Goal: Obtain resource: Download file/media

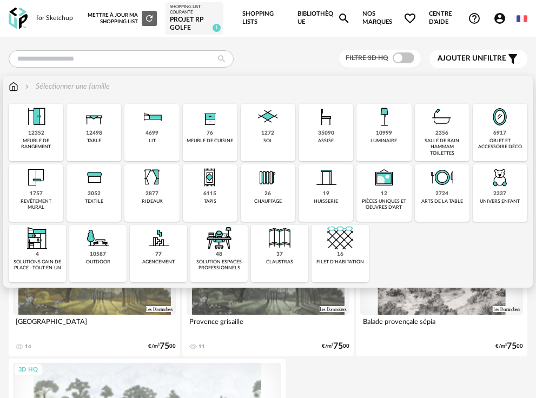
click at [89, 139] on div "table" at bounding box center [94, 141] width 14 height 6
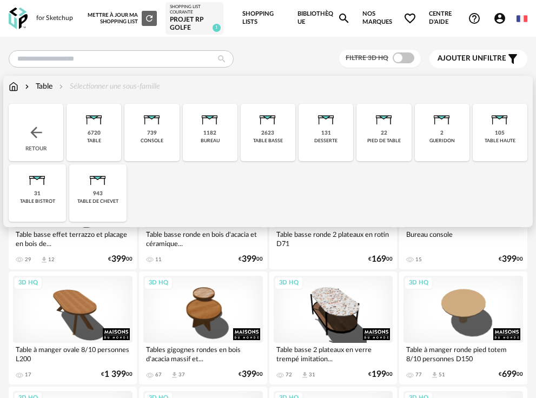
click at [120, 88] on div "Table Sélectionner une sous-famille" at bounding box center [84, 86] width 151 height 11
click at [266, 131] on div "2623" at bounding box center [267, 133] width 13 height 7
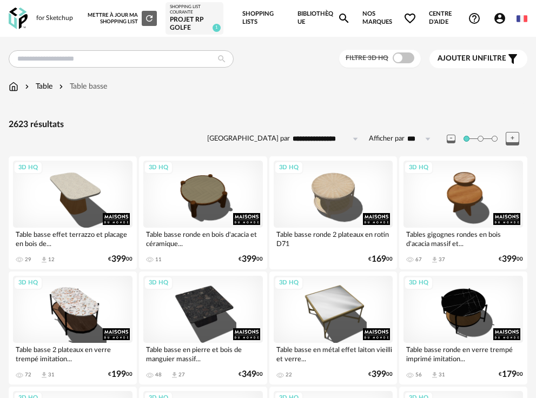
click at [482, 59] on span "Ajouter un" at bounding box center [459, 59] width 45 height 8
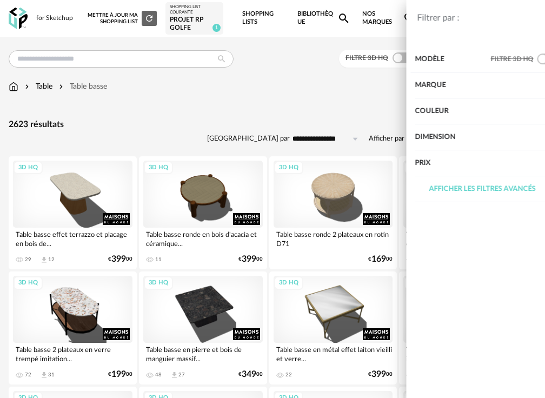
click at [452, 83] on div "Marque" at bounding box center [457, 85] width 135 height 26
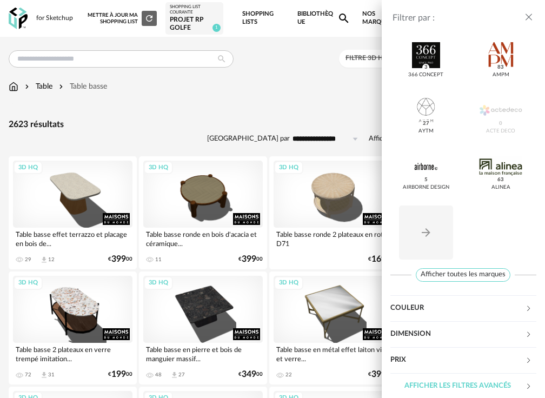
scroll to position [158, 0]
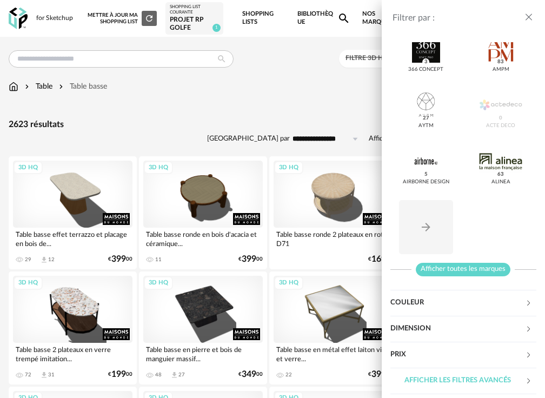
click at [466, 270] on span "Afficher toutes les marques" at bounding box center [463, 270] width 95 height 14
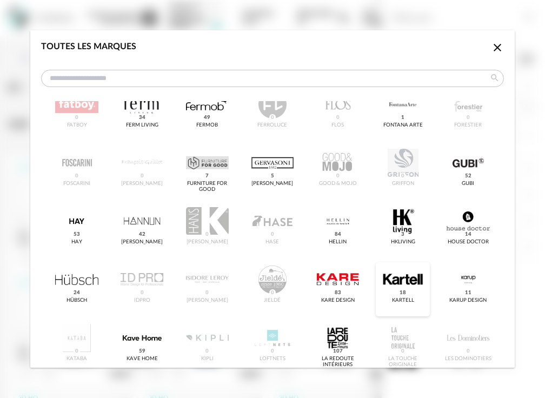
scroll to position [486, 0]
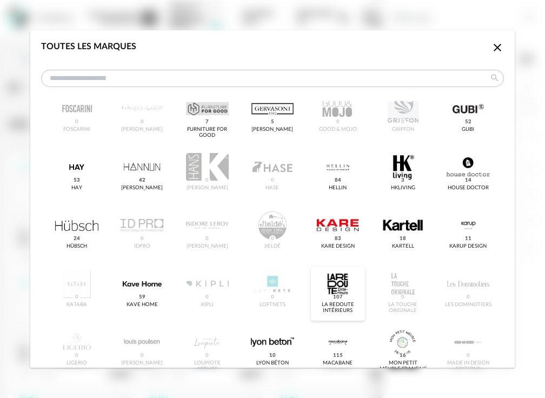
click at [346, 290] on div "dialog" at bounding box center [337, 284] width 43 height 28
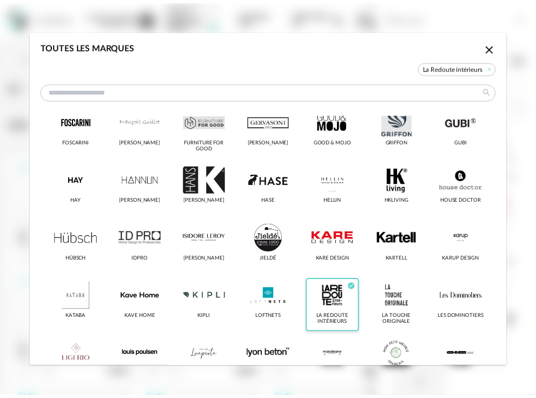
scroll to position [499, 0]
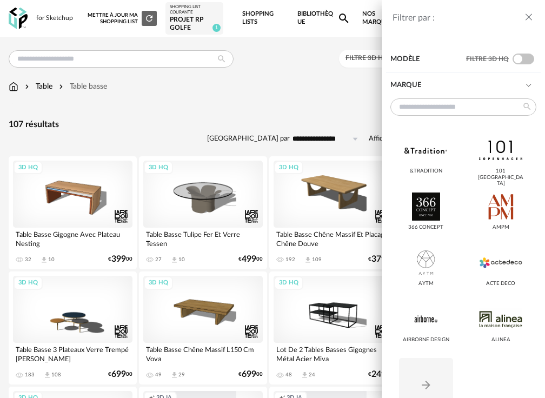
drag, startPoint x: 236, startPoint y: 109, endPoint x: 243, endPoint y: 121, distance: 14.3
click at [236, 109] on div "Filtrer par : Modèle Filtre 3D HQ Marque &tradition 101 [GEOGRAPHIC_DATA] 366 C…" at bounding box center [272, 199] width 545 height 398
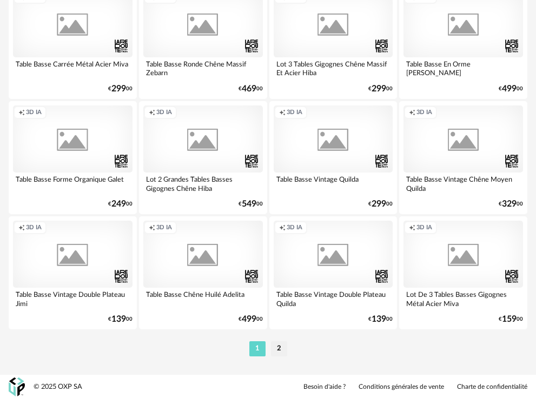
scroll to position [2706, 0]
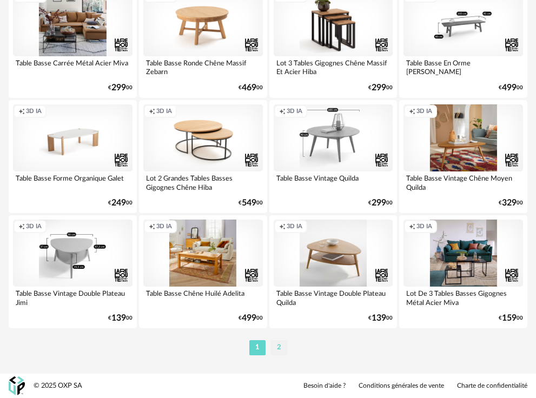
click at [278, 345] on li "2" at bounding box center [279, 347] width 16 height 15
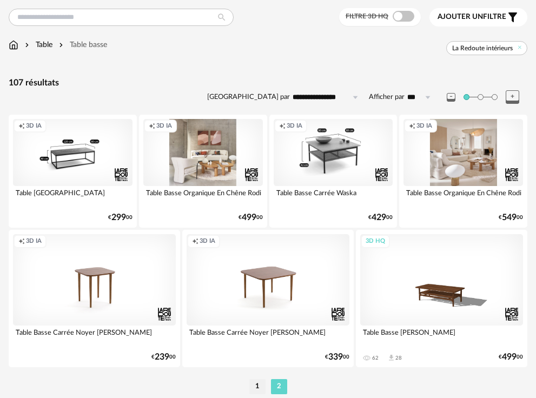
scroll to position [81, 0]
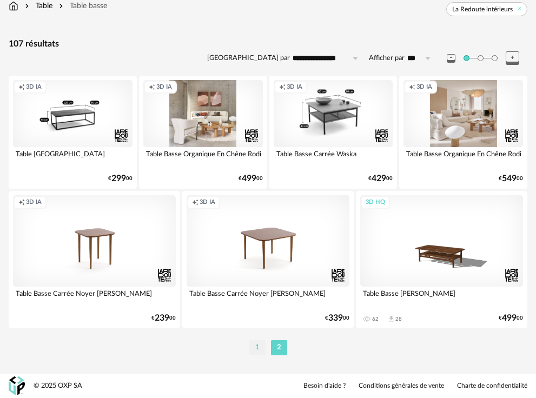
click at [259, 344] on li "1" at bounding box center [257, 347] width 16 height 15
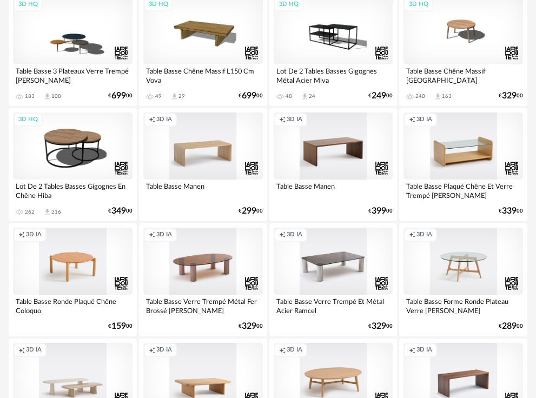
scroll to position [324, 0]
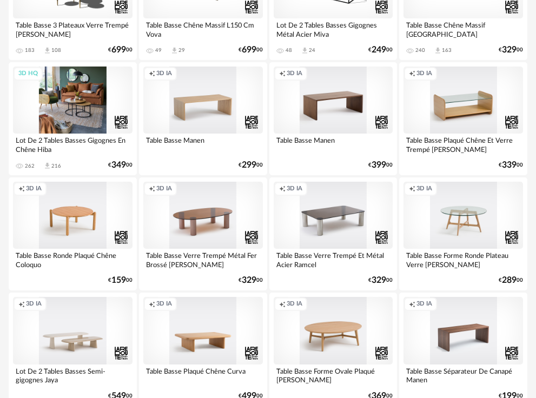
click at [70, 92] on div "3D HQ" at bounding box center [72, 99] width 119 height 67
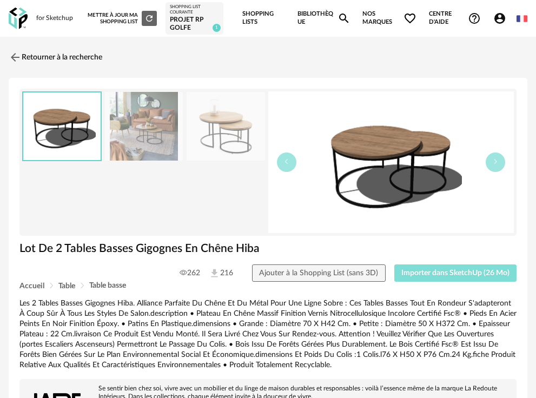
click at [436, 269] on span "Importer dans SketchUp (26 Mo)" at bounding box center [455, 273] width 108 height 8
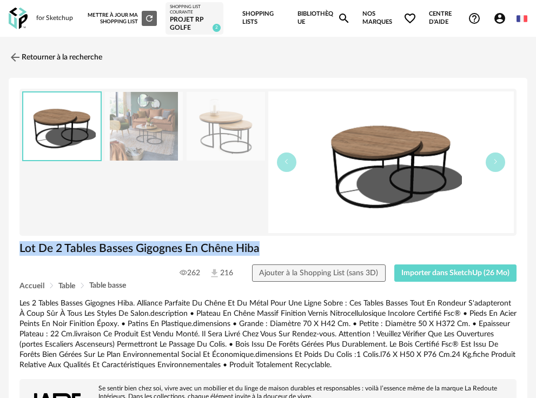
drag, startPoint x: 19, startPoint y: 249, endPoint x: 205, endPoint y: 258, distance: 186.1
click at [205, 256] on h1 "Lot De 2 Tables Basses Gigognes En Chêne Hiba" at bounding box center [267, 248] width 497 height 15
copy h1 "Lot De 2 Tables Basses Gigognes En Chêne Hiba"
click at [47, 58] on link "Retourner à la recherche" at bounding box center [52, 57] width 93 height 24
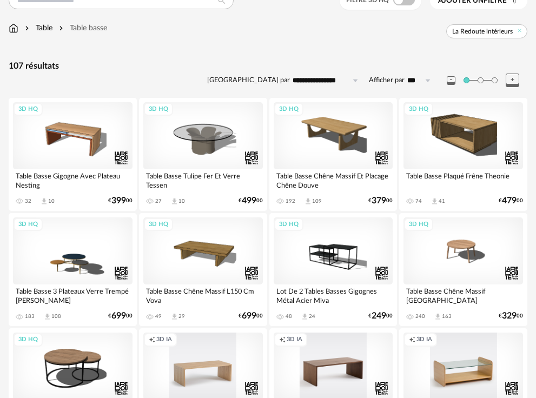
scroll to position [4, 0]
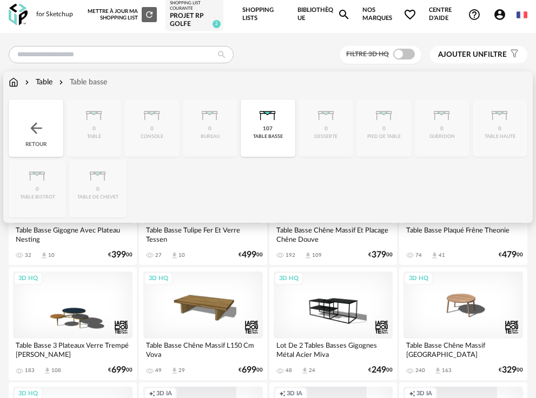
click at [49, 81] on div "Table" at bounding box center [38, 82] width 30 height 11
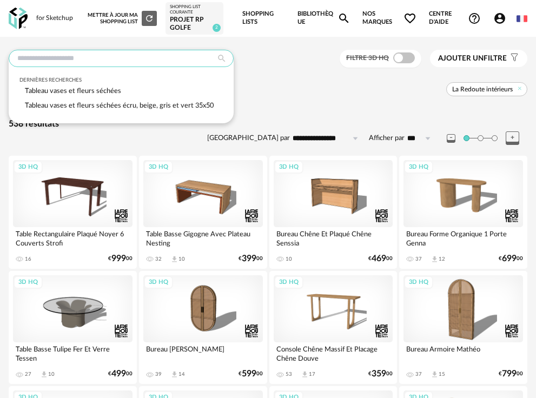
click at [63, 62] on input "text" at bounding box center [121, 58] width 225 height 17
paste input "**********"
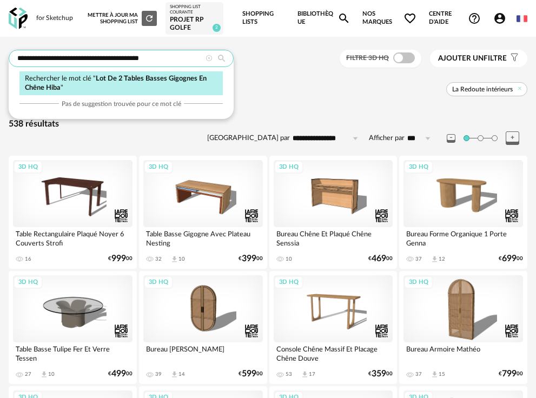
type input "**********"
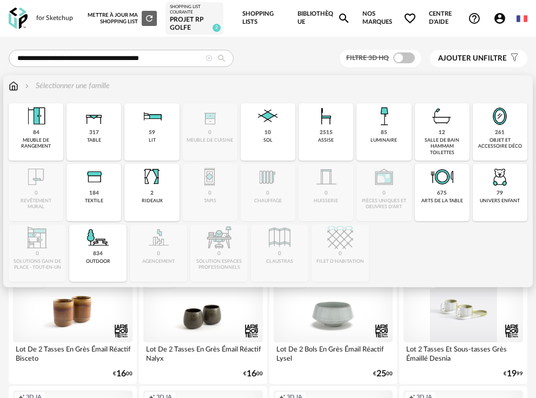
click at [99, 135] on div "317 table" at bounding box center [93, 131] width 55 height 57
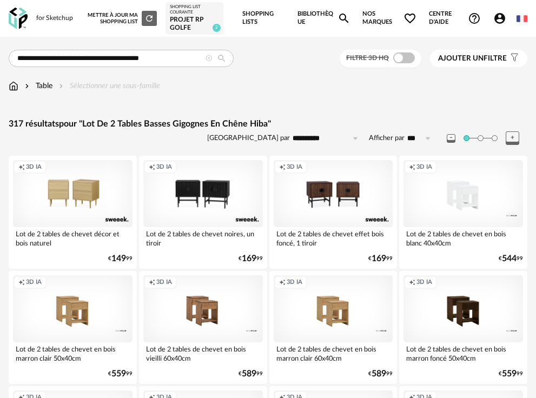
click at [497, 52] on button "Ajouter un filtre s Filter icon" at bounding box center [478, 58] width 97 height 17
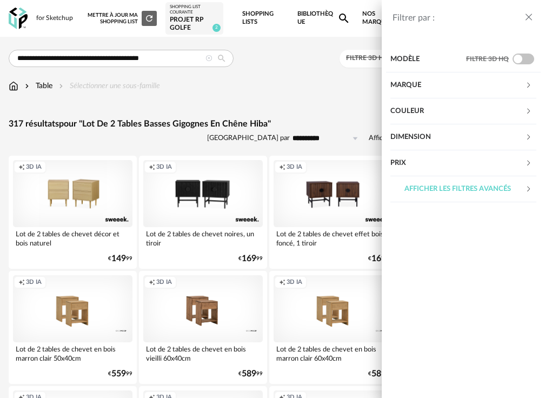
click at [420, 95] on div "Marque" at bounding box center [457, 85] width 135 height 26
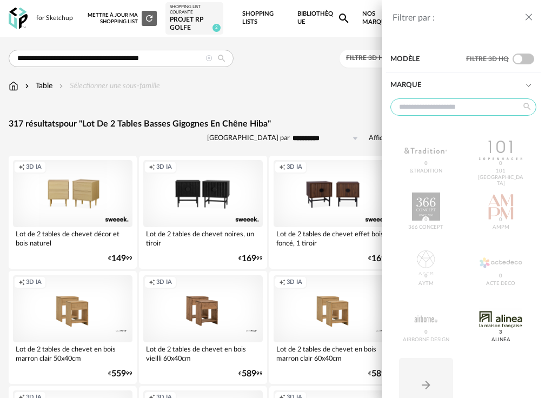
click at [423, 109] on input "text" at bounding box center [463, 106] width 146 height 17
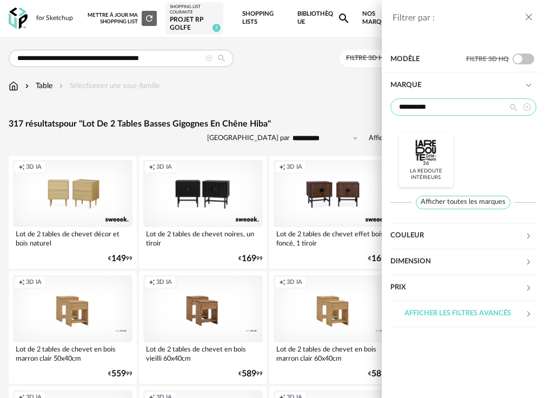
type input "**********"
click at [427, 157] on div at bounding box center [425, 150] width 43 height 28
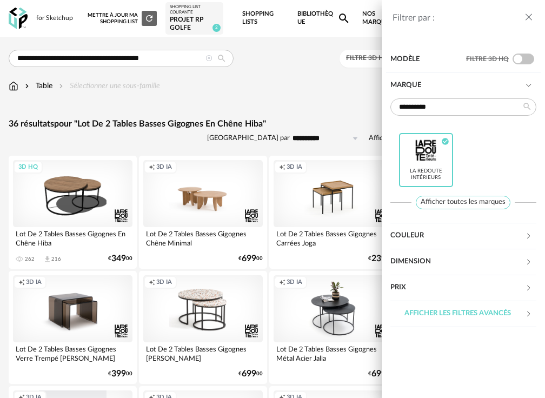
click at [349, 113] on div "**********" at bounding box center [272, 199] width 545 height 398
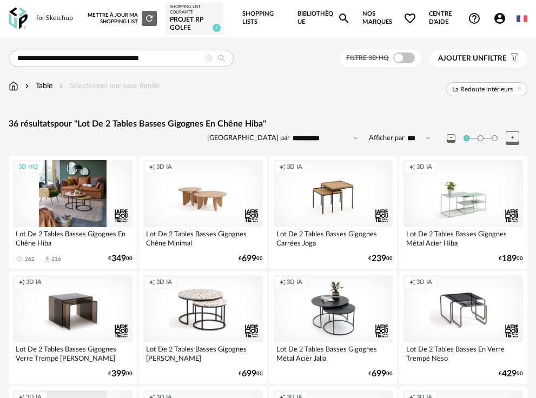
click at [41, 206] on div "3D HQ" at bounding box center [72, 193] width 119 height 67
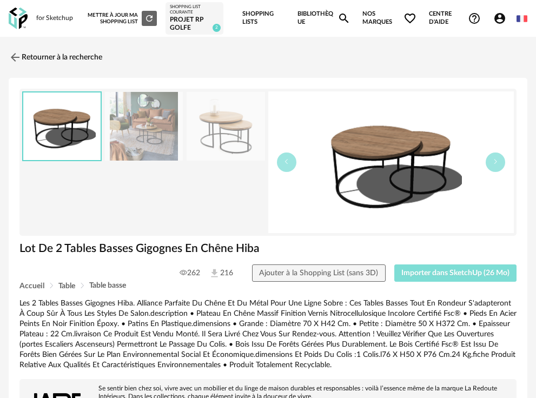
click at [442, 269] on span "Importer dans SketchUp (26 Mo)" at bounding box center [455, 273] width 108 height 8
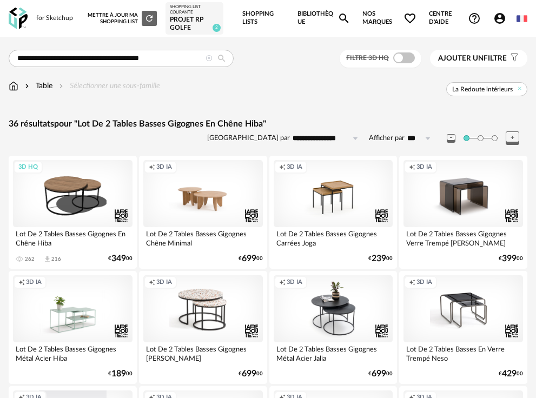
click at [210, 57] on icon at bounding box center [208, 58] width 7 height 7
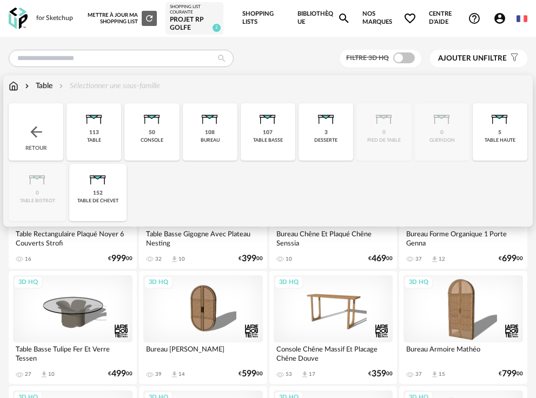
click at [13, 84] on img at bounding box center [14, 86] width 10 height 11
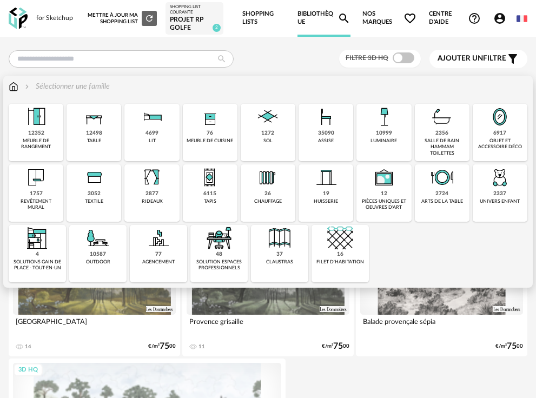
click at [318, 131] on div "35090" at bounding box center [326, 133] width 16 height 7
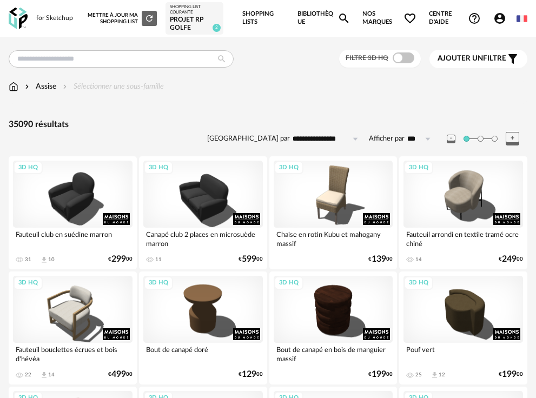
click at [130, 83] on div "Assise Sélectionner une sous-famille" at bounding box center [86, 86] width 155 height 11
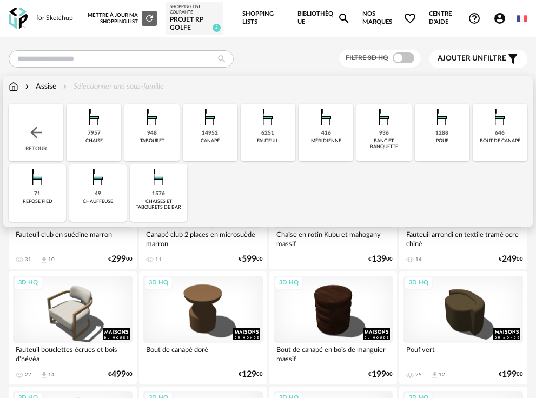
click at [276, 137] on div "6251 [GEOGRAPHIC_DATA]" at bounding box center [267, 132] width 55 height 57
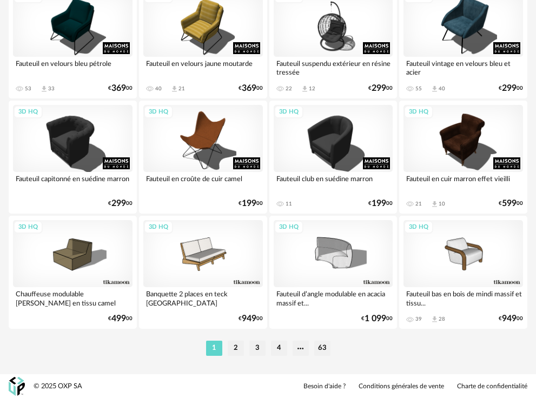
scroll to position [2706, 0]
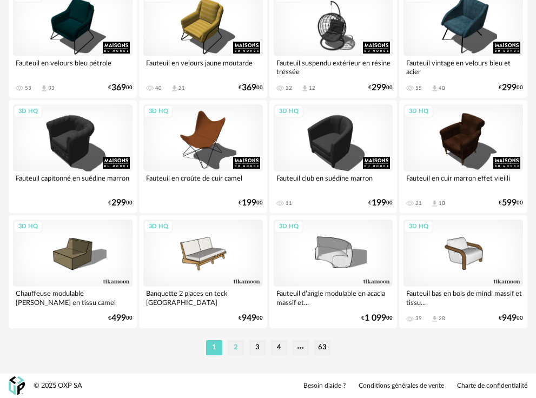
click at [235, 350] on li "2" at bounding box center [236, 347] width 16 height 15
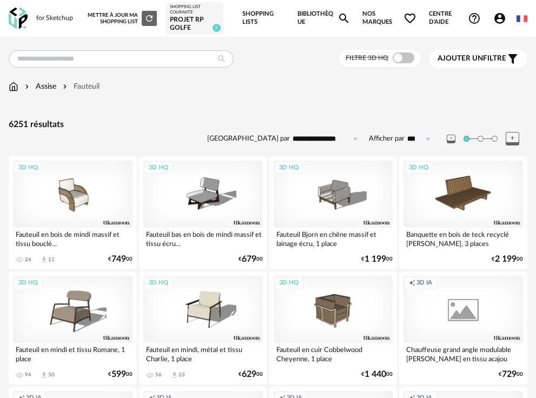
click at [42, 87] on div "Assise" at bounding box center [40, 86] width 34 height 11
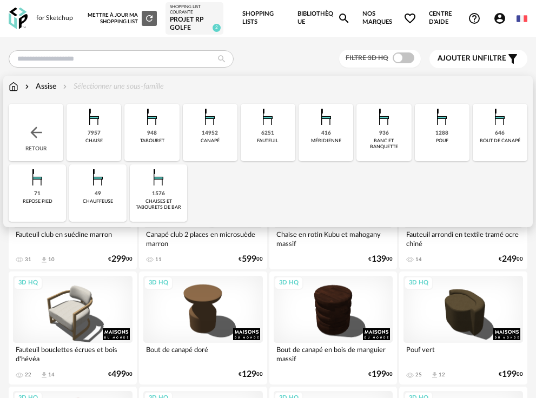
drag, startPoint x: 92, startPoint y: 120, endPoint x: 101, endPoint y: 129, distance: 12.6
click at [92, 121] on img at bounding box center [94, 117] width 26 height 26
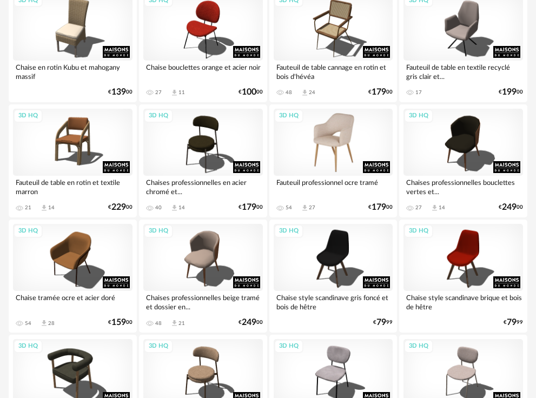
scroll to position [162, 0]
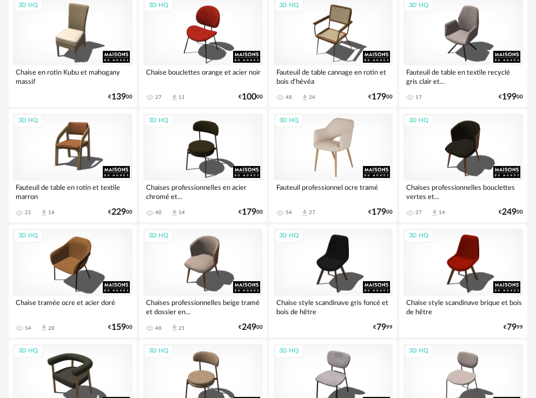
click at [330, 158] on div "3D HQ" at bounding box center [332, 146] width 119 height 67
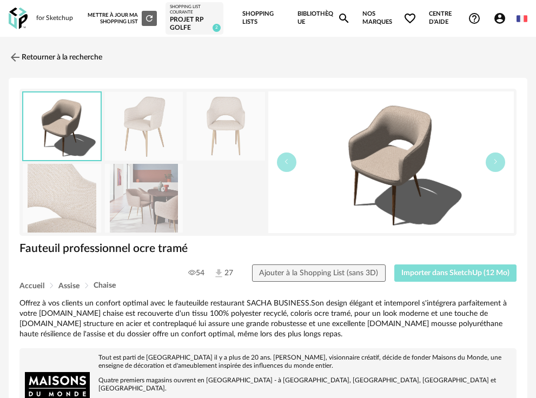
click at [458, 264] on button "Importer dans SketchUp (12 Mo)" at bounding box center [455, 272] width 123 height 17
